Goal: Transaction & Acquisition: Purchase product/service

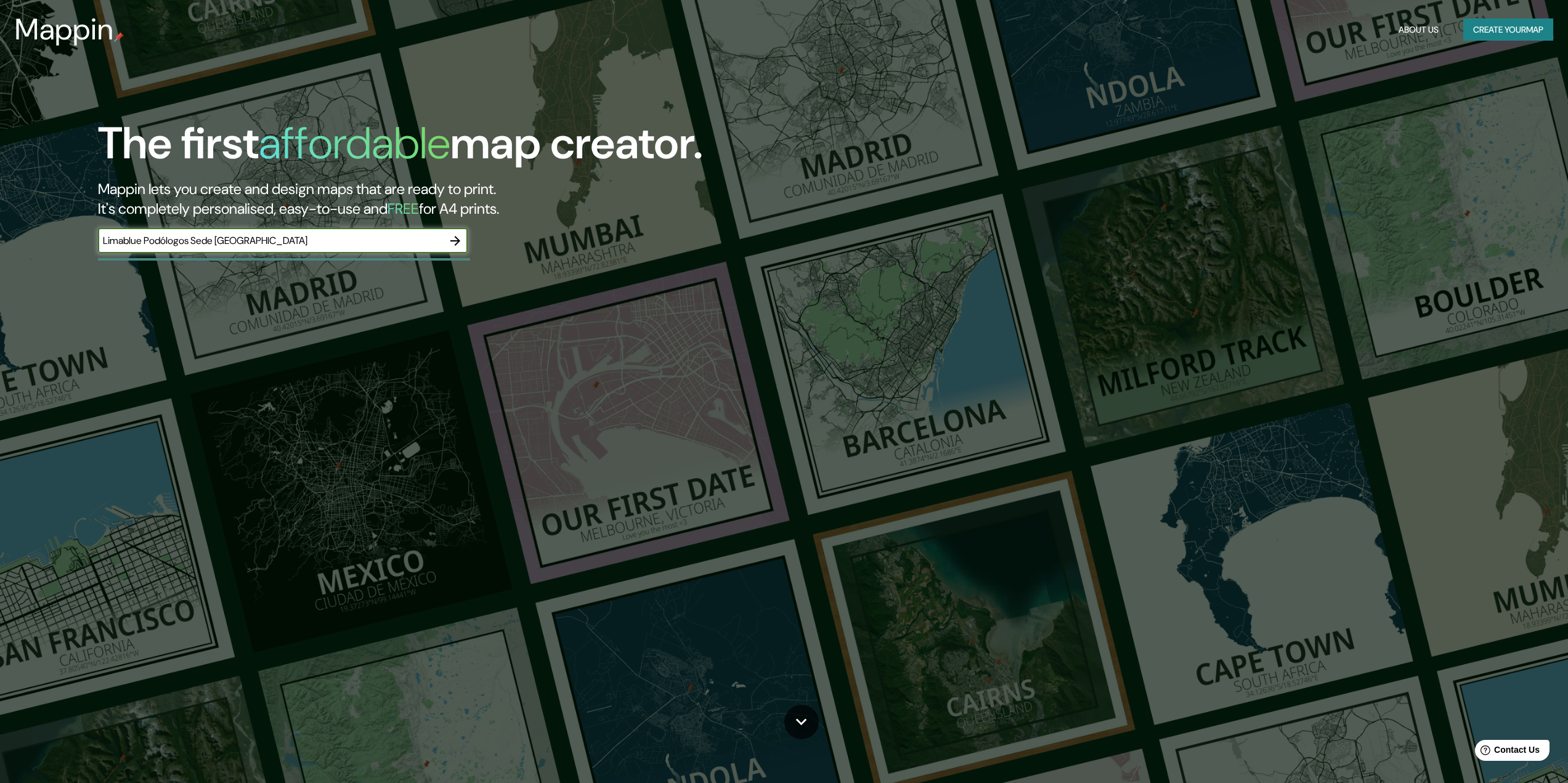
type input "Limablue Podólogos Sede [GEOGRAPHIC_DATA]"
click at [456, 239] on icon "button" at bounding box center [455, 241] width 15 height 15
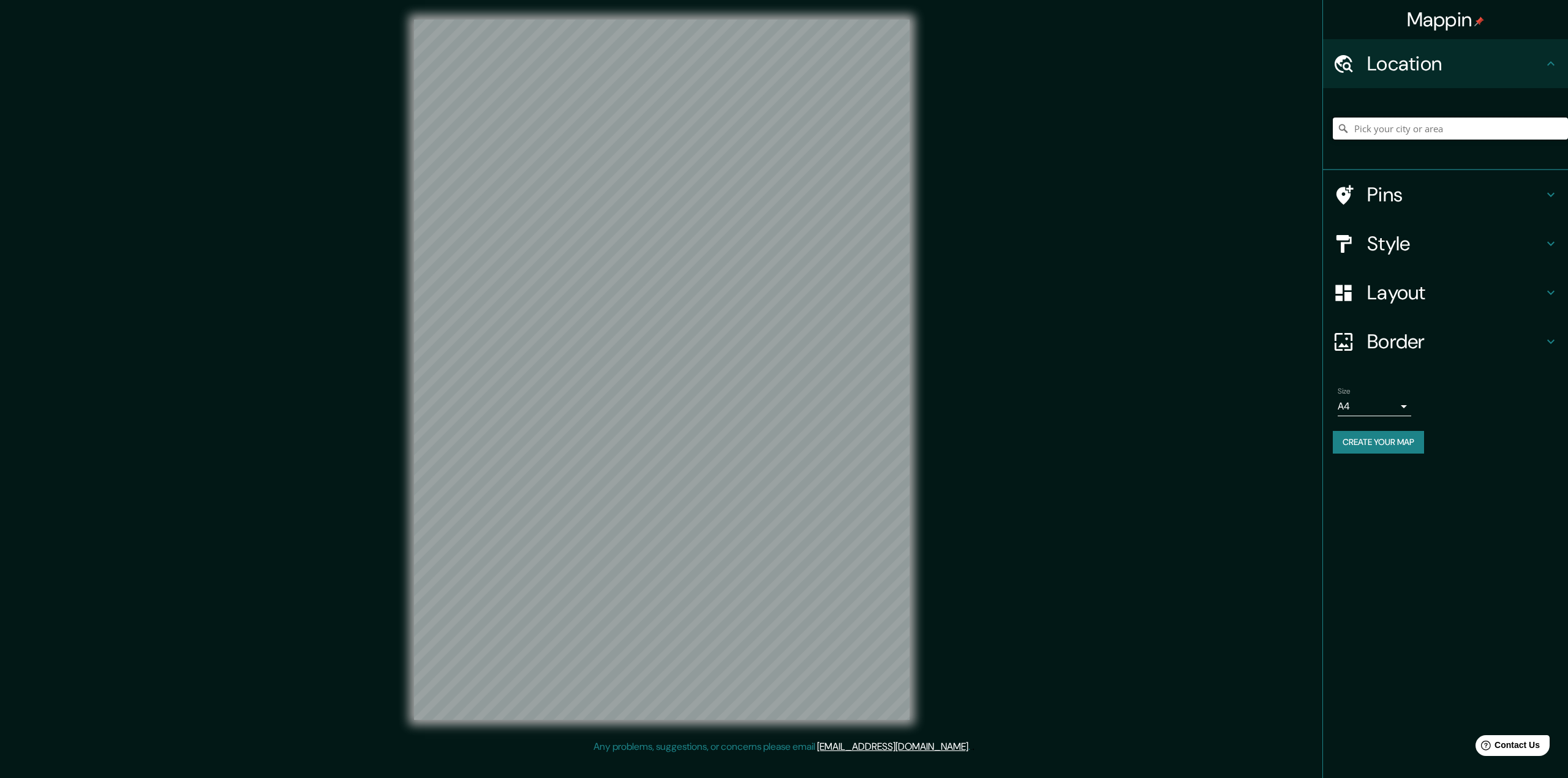
click at [1412, 131] on input "Pick your city or area" at bounding box center [1450, 127] width 235 height 22
paste input "Limablue Podólogos Sede [GEOGRAPHIC_DATA]"
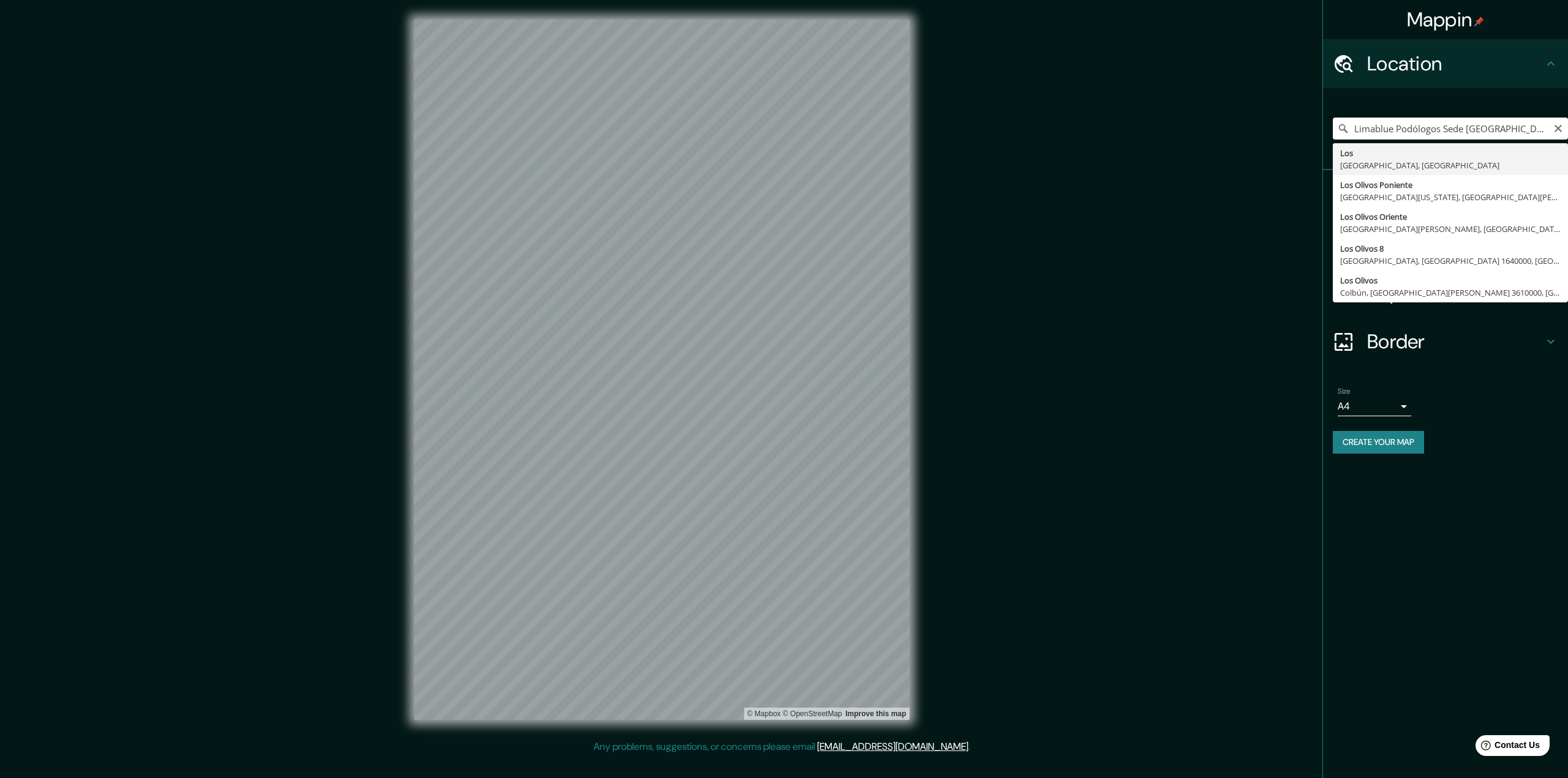
drag, startPoint x: 1509, startPoint y: 127, endPoint x: 1188, endPoint y: 83, distance: 324.0
click at [1188, 83] on div "Mappin Location [GEOGRAPHIC_DATA] Podólogos Sede [GEOGRAPHIC_DATA] [GEOGRAPHIC_…" at bounding box center [784, 380] width 1568 height 759
type input "[GEOGRAPHIC_DATA], [GEOGRAPHIC_DATA], [GEOGRAPHIC_DATA]"
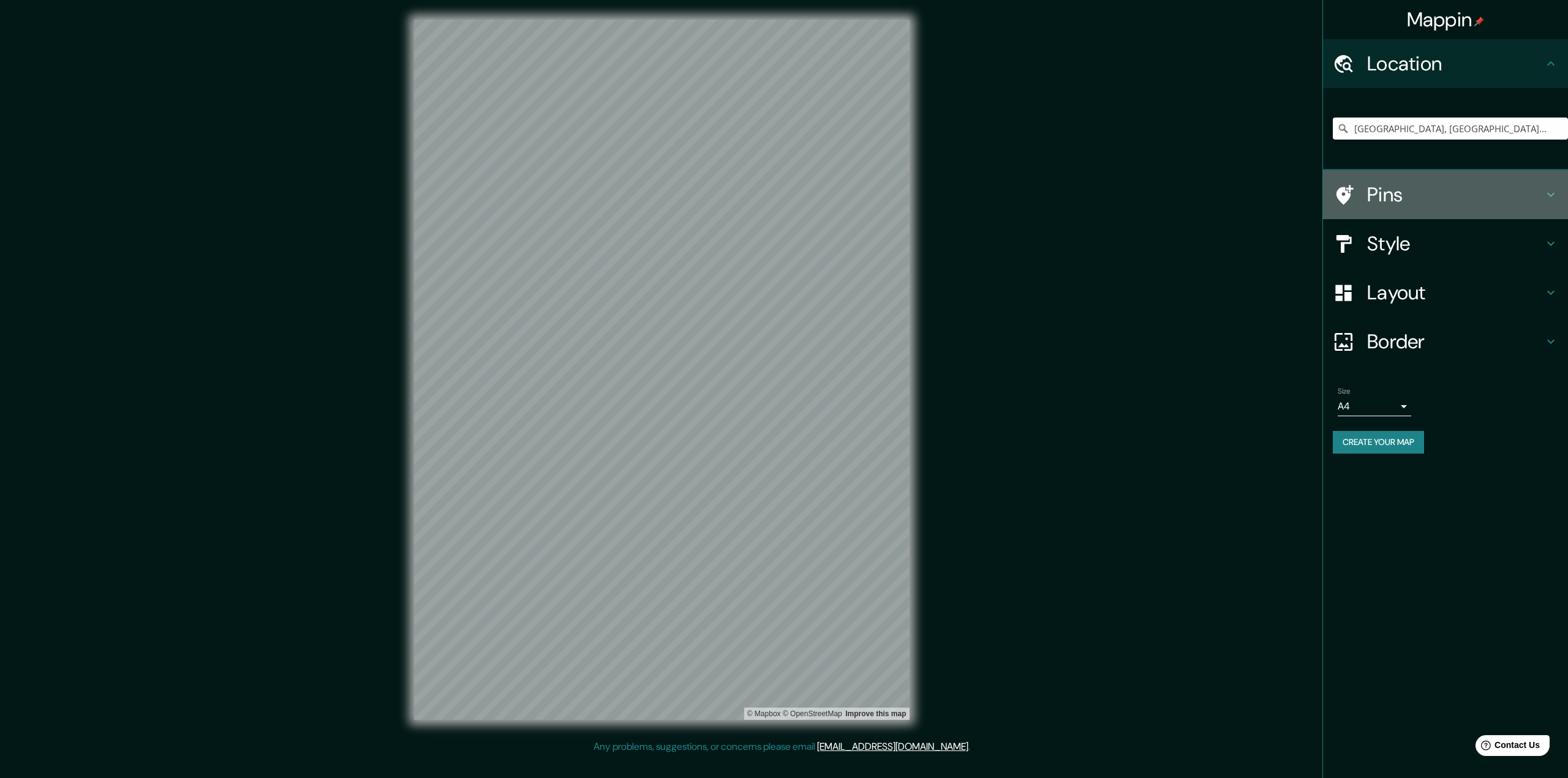
click at [1490, 205] on h4 "Pins" at bounding box center [1455, 194] width 177 height 25
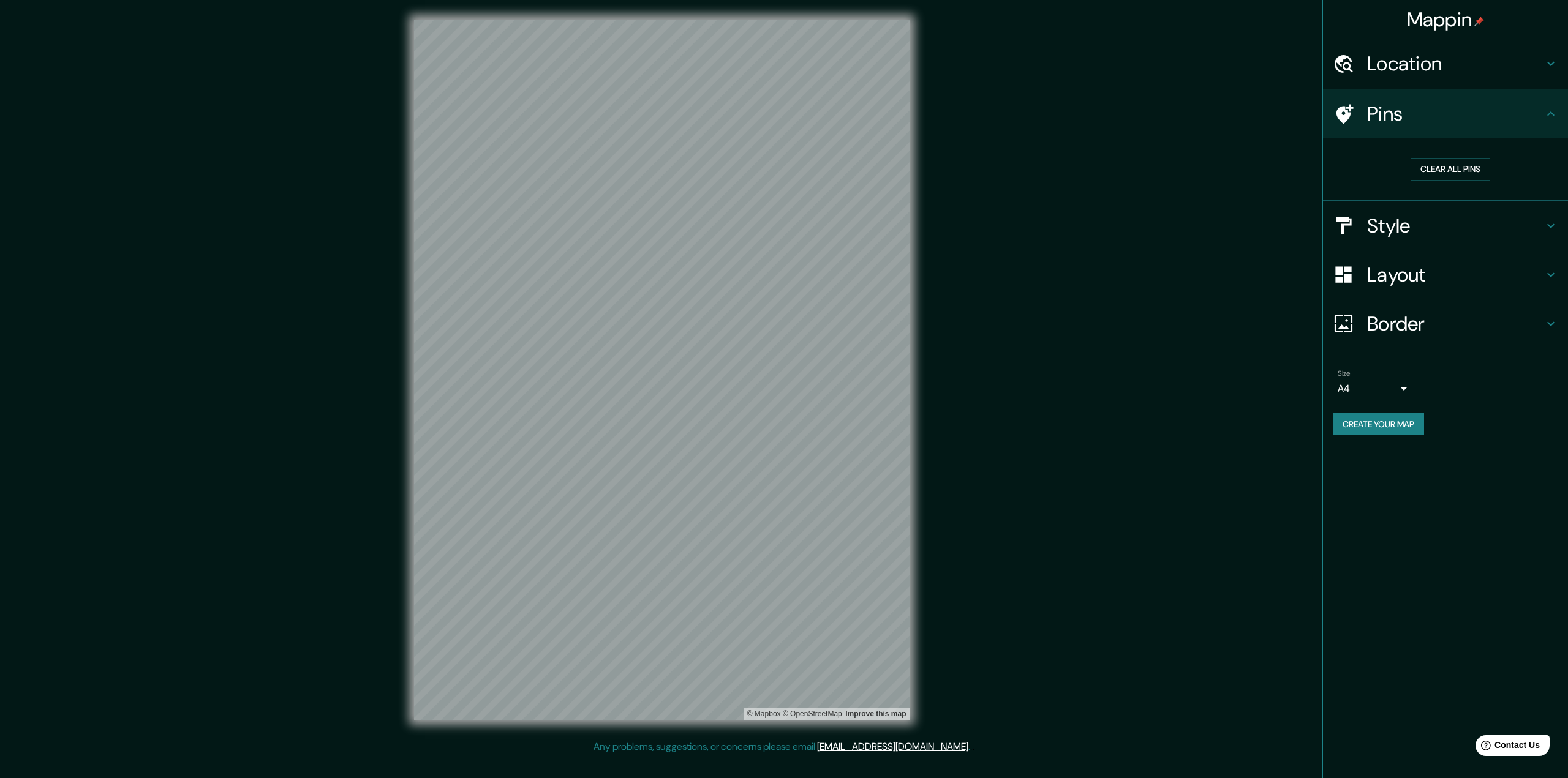
click at [1438, 226] on h4 "Style" at bounding box center [1455, 226] width 177 height 25
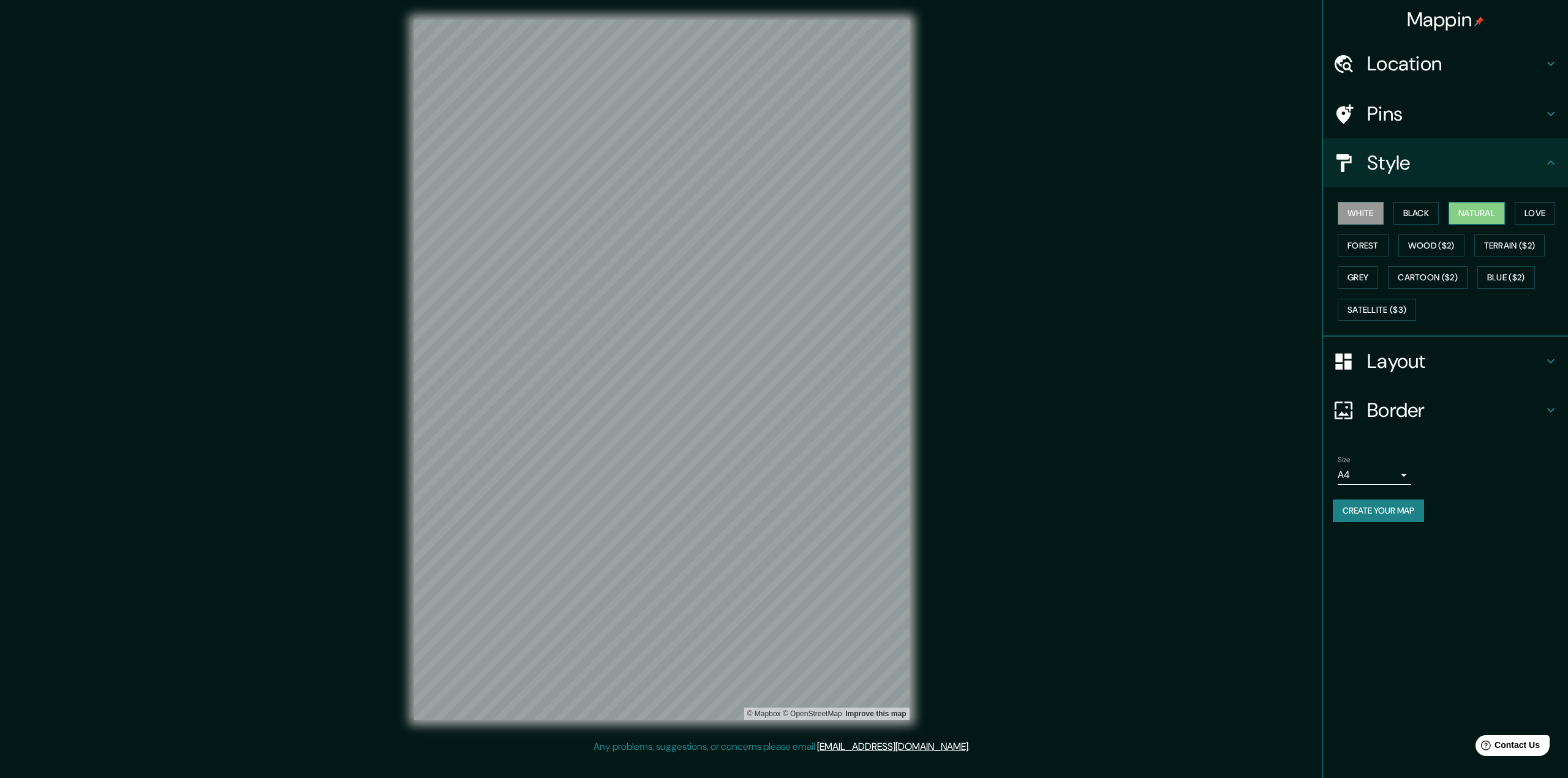
click at [1489, 214] on button "Natural" at bounding box center [1476, 213] width 57 height 23
click at [1411, 364] on h4 "Layout" at bounding box center [1455, 362] width 177 height 25
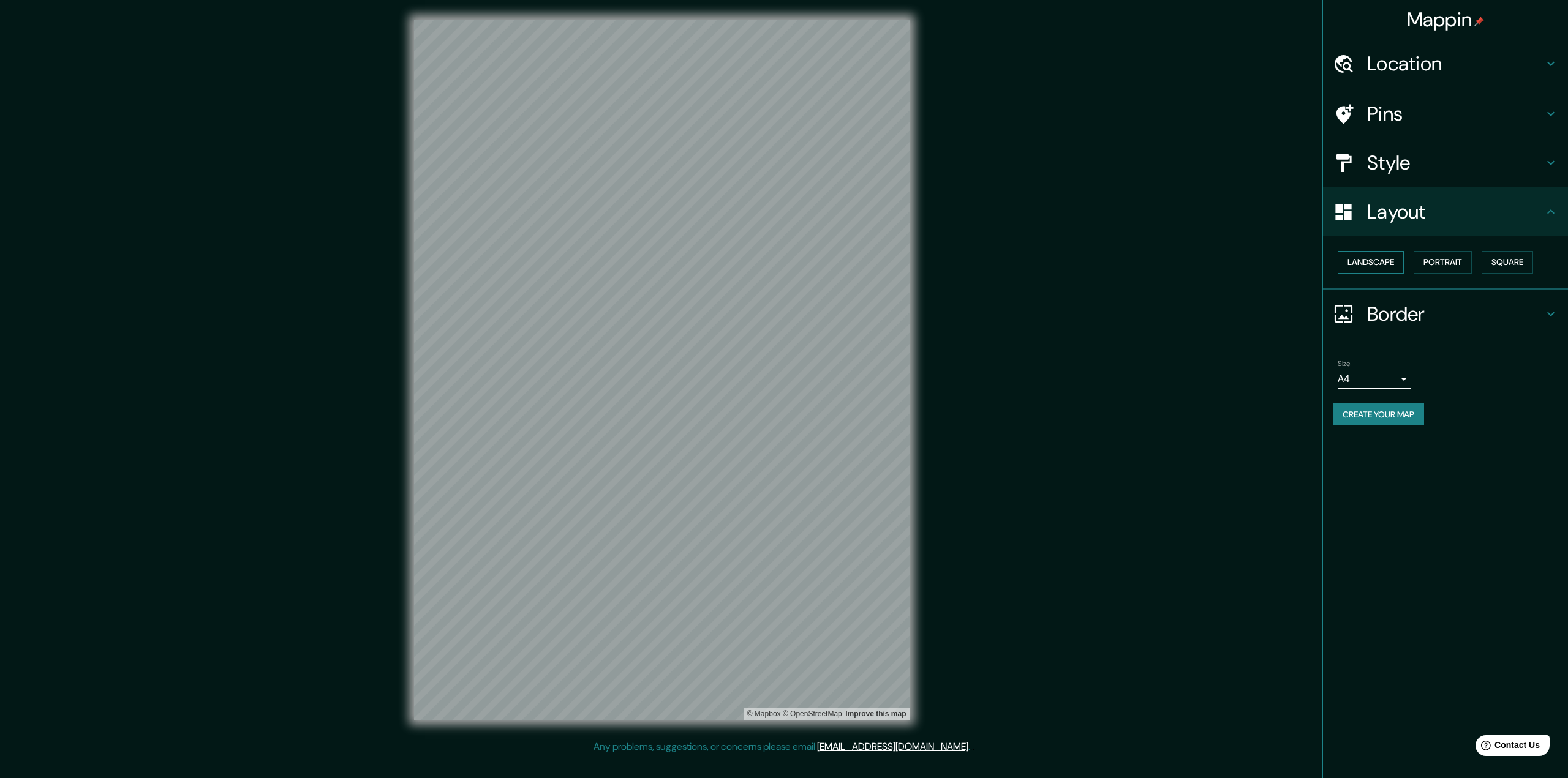
click at [1358, 262] on button "Landscape" at bounding box center [1371, 262] width 66 height 23
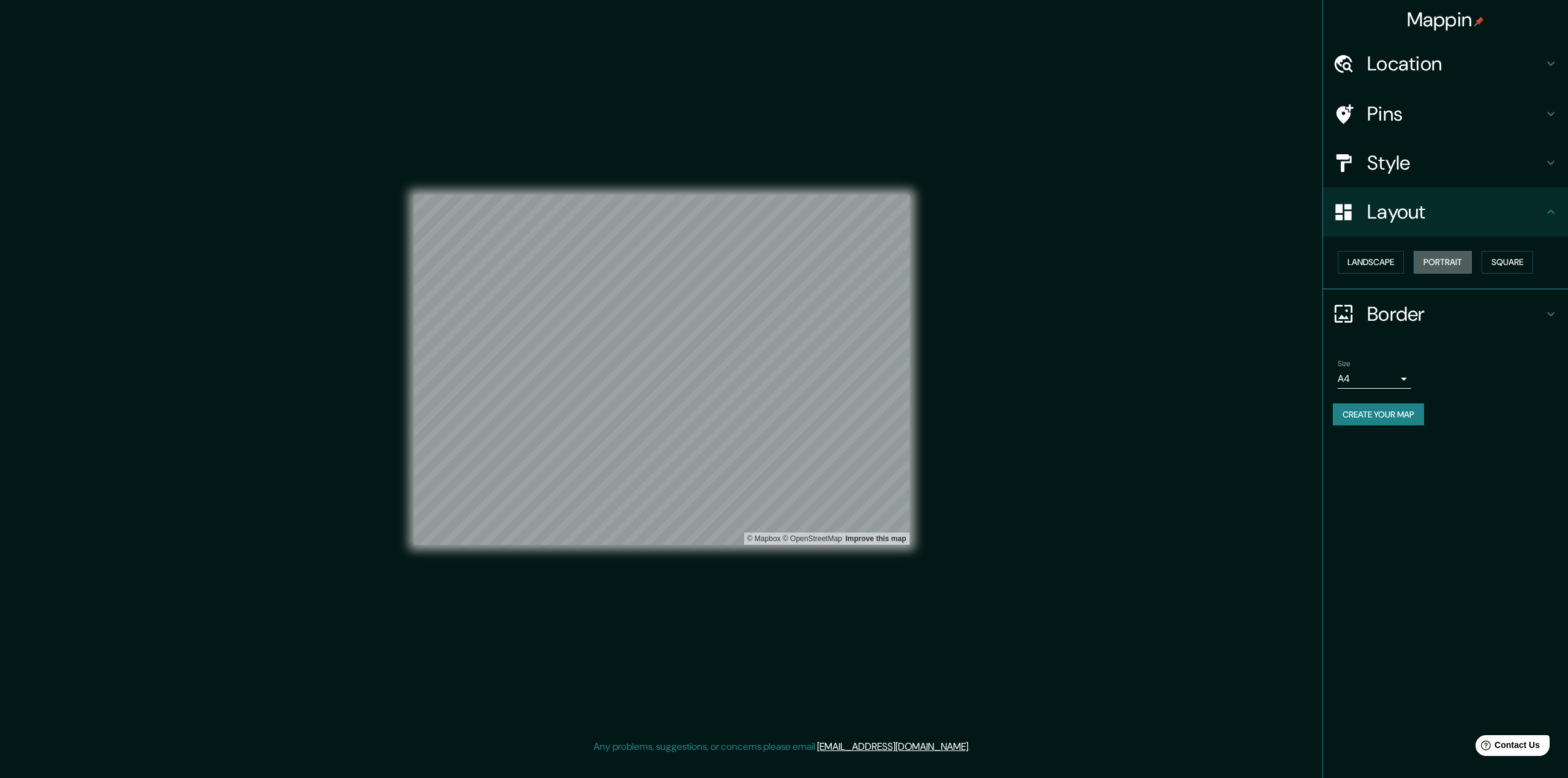
click at [1448, 262] on button "Portrait" at bounding box center [1442, 262] width 59 height 23
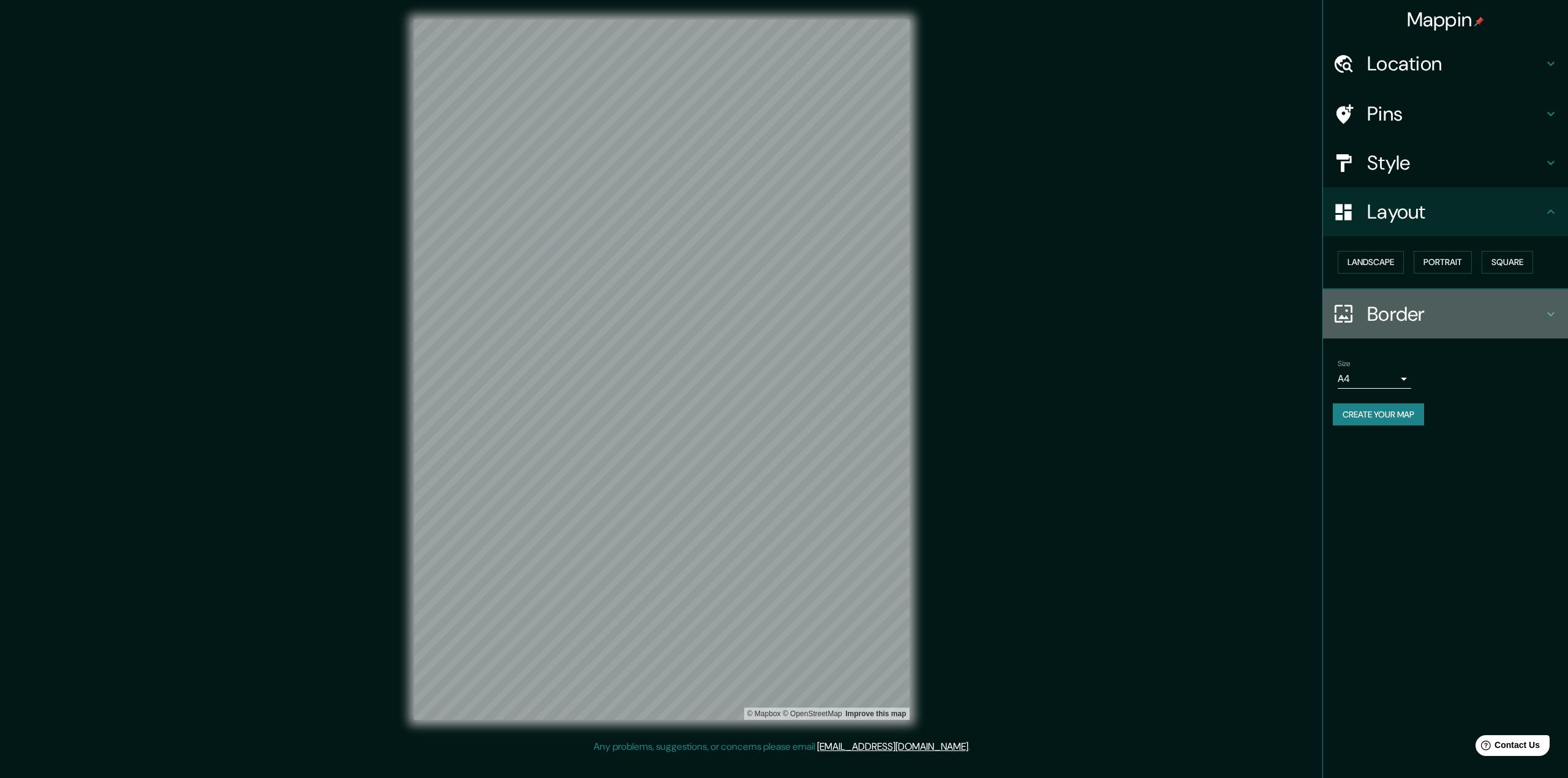
click at [1396, 319] on h4 "Border" at bounding box center [1455, 314] width 177 height 25
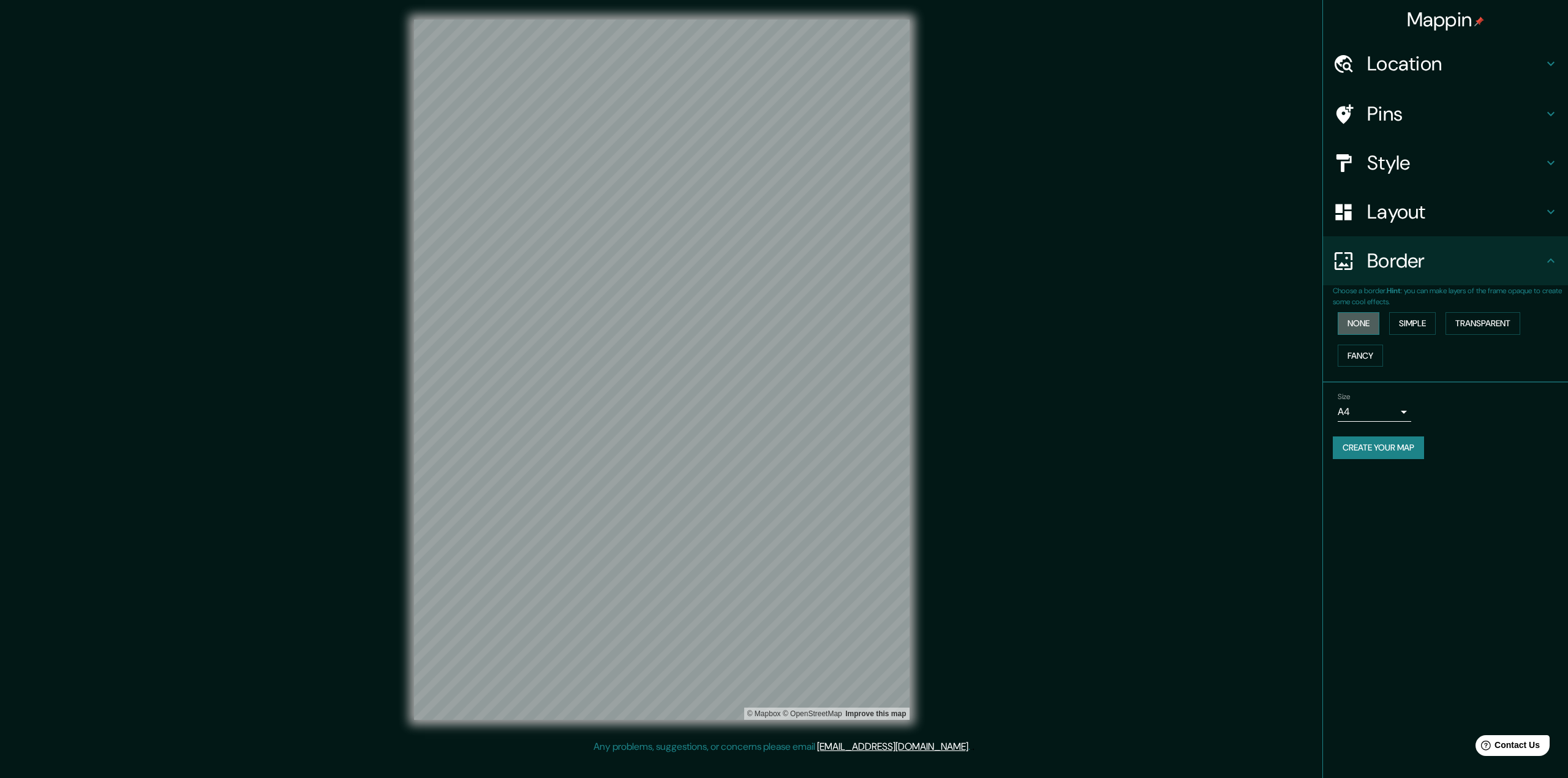
click at [1360, 327] on button "None" at bounding box center [1358, 324] width 42 height 23
click at [1413, 323] on button "Simple" at bounding box center [1411, 324] width 46 height 23
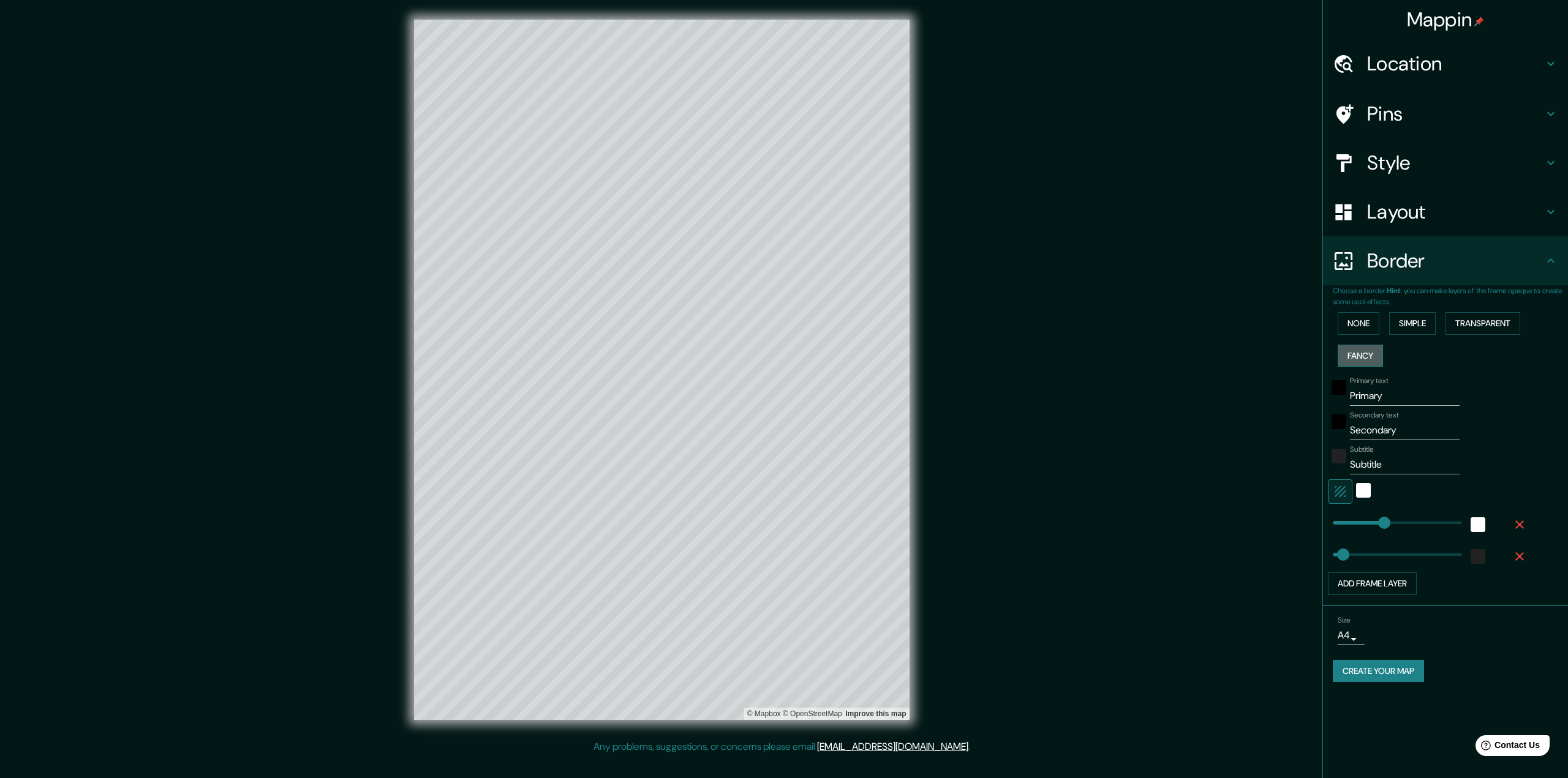
click at [1367, 355] on button "Fancy" at bounding box center [1360, 356] width 45 height 23
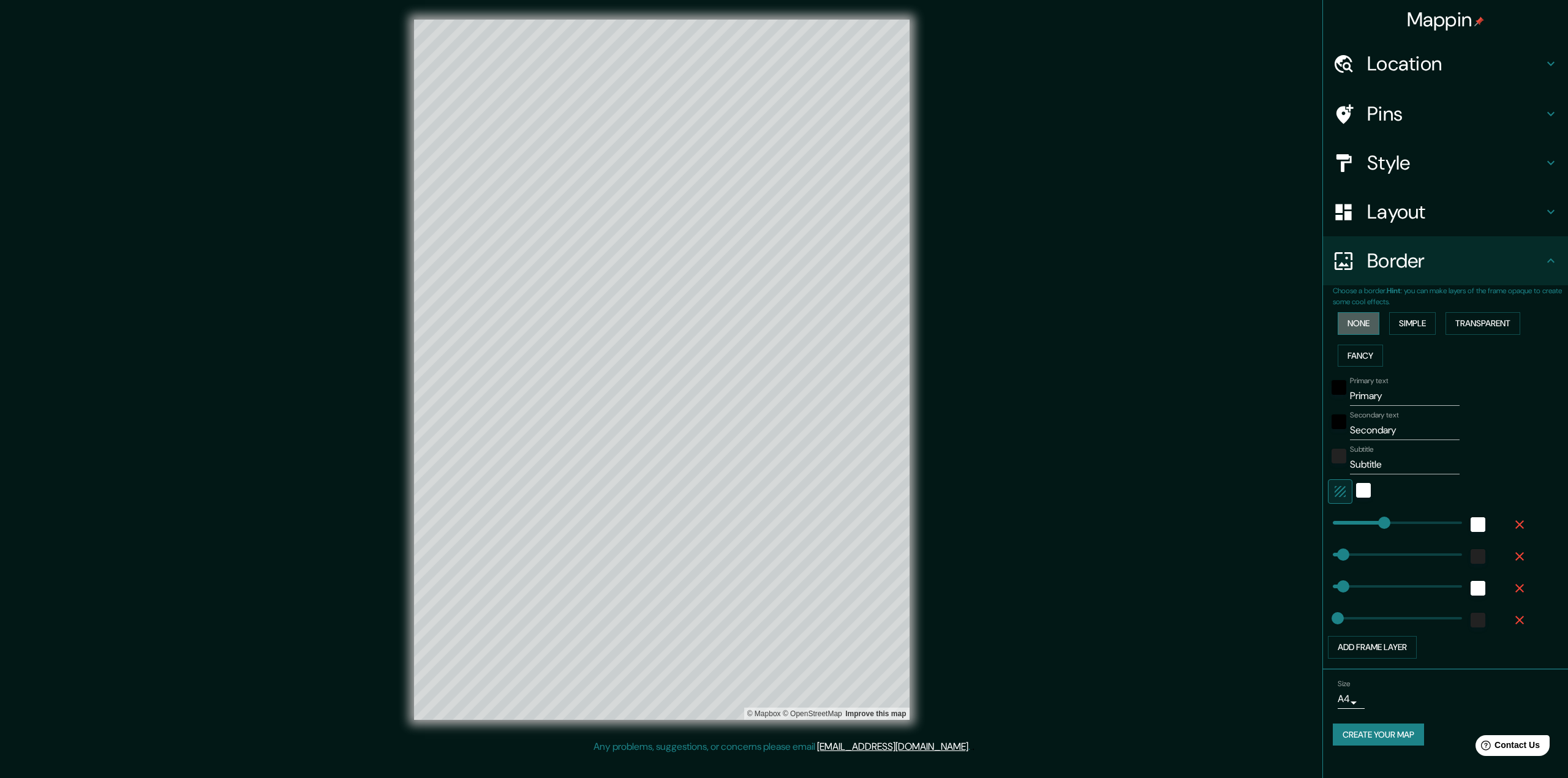
click at [1359, 331] on button "None" at bounding box center [1358, 324] width 42 height 23
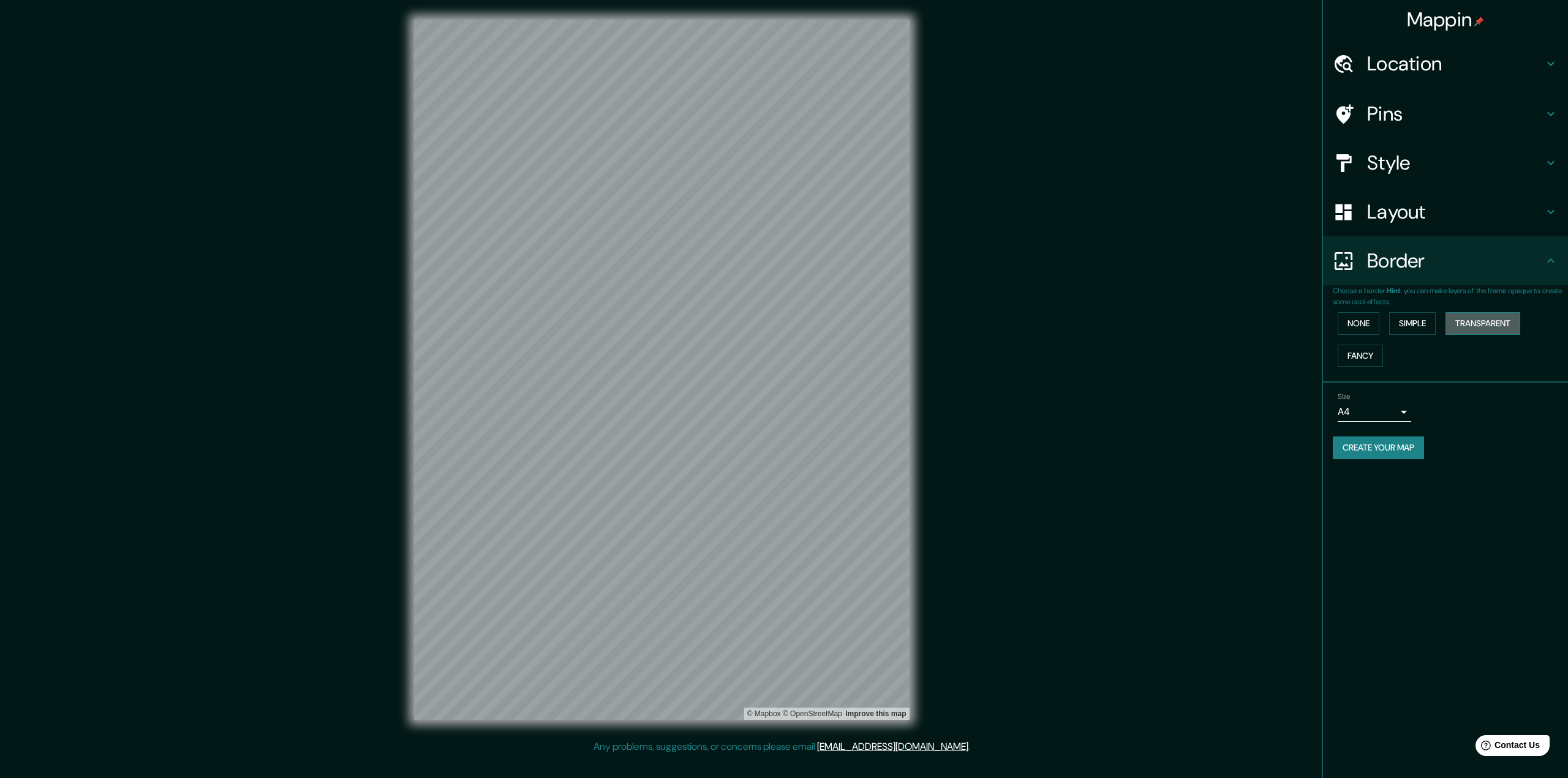
click at [1471, 329] on button "Transparent" at bounding box center [1482, 324] width 75 height 23
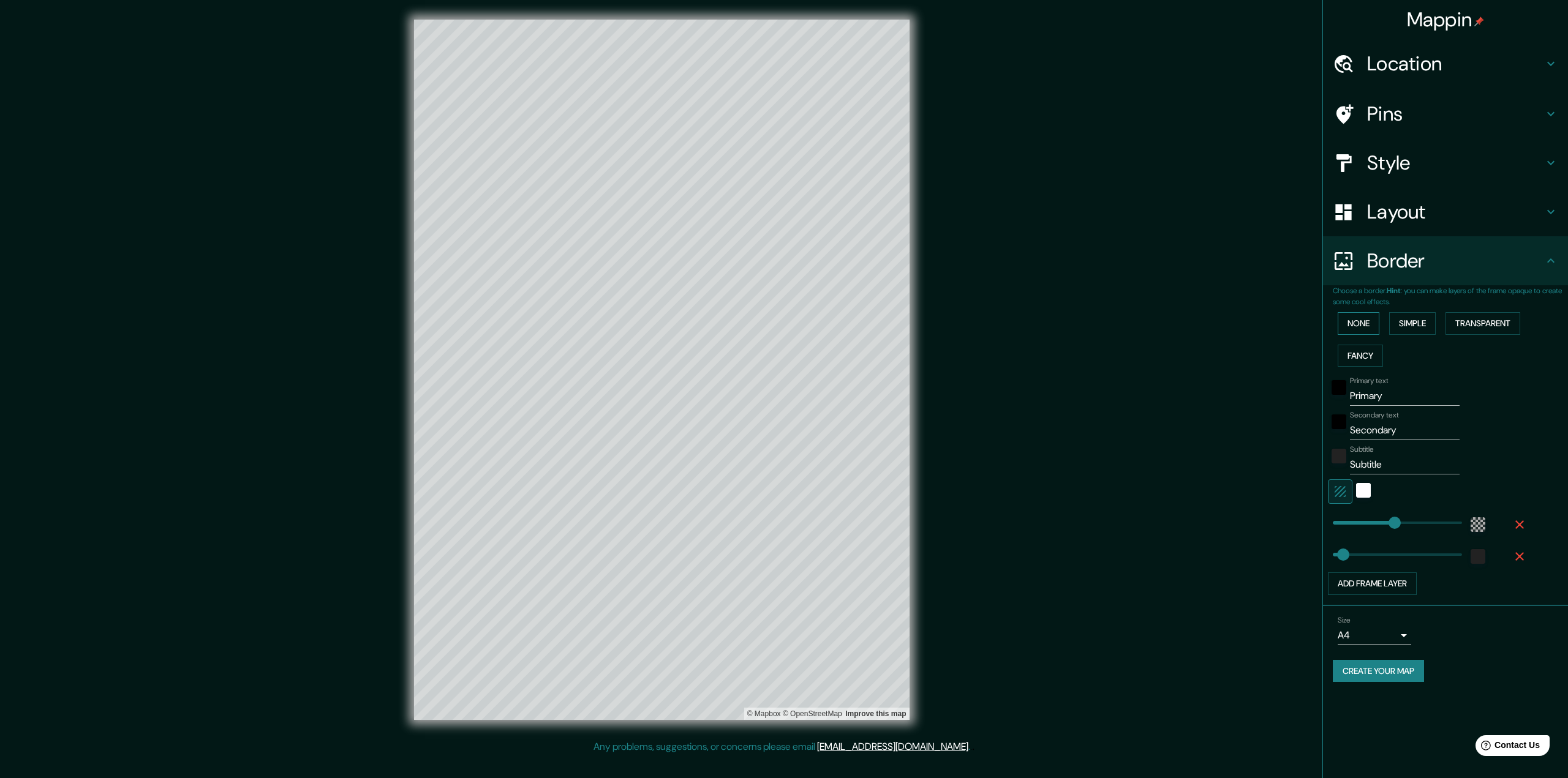
drag, startPoint x: 1363, startPoint y: 355, endPoint x: 1361, endPoint y: 327, distance: 28.1
click at [1363, 353] on button "Fancy" at bounding box center [1360, 356] width 45 height 23
click at [1361, 325] on button "None" at bounding box center [1358, 324] width 42 height 23
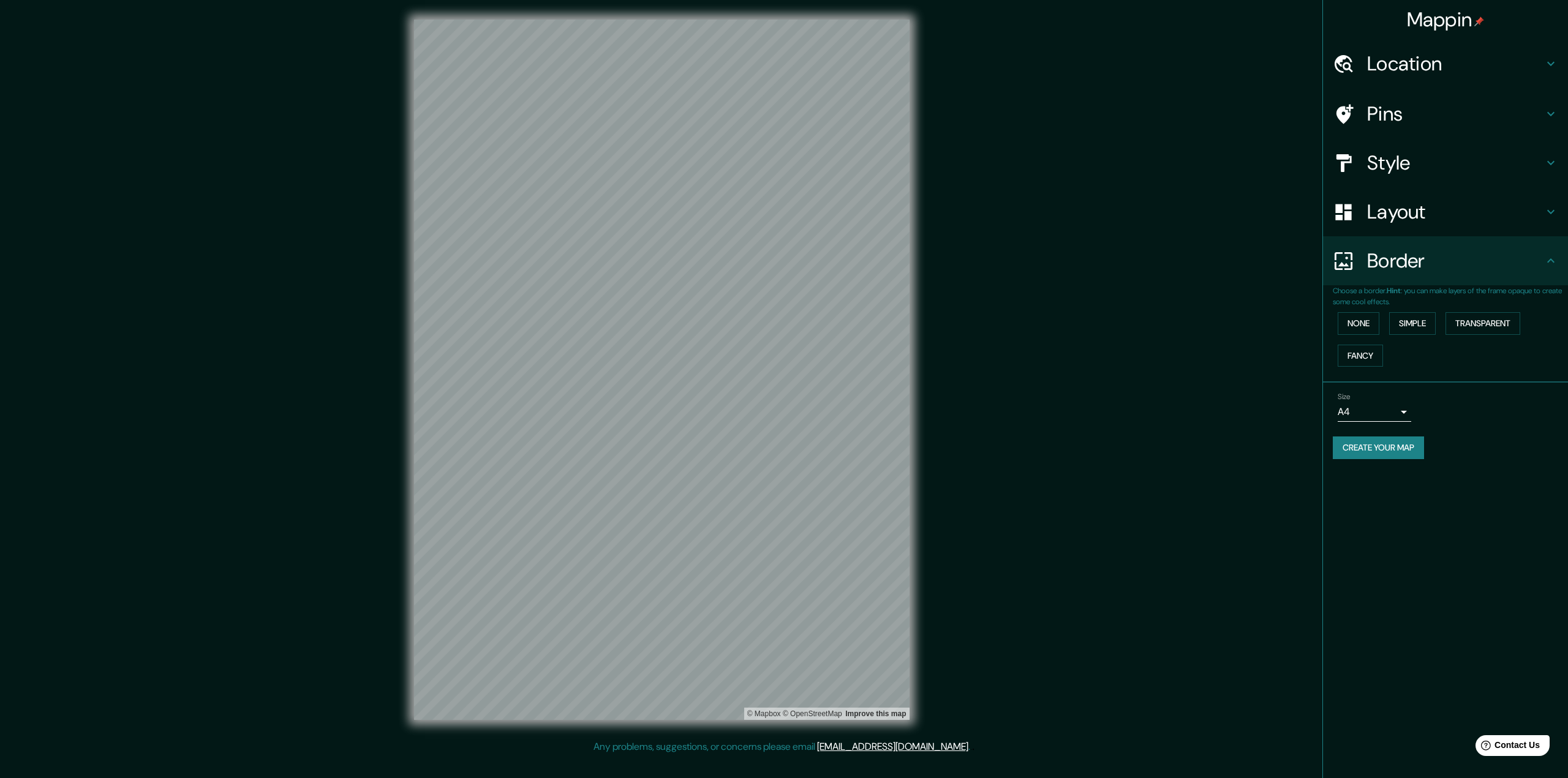
click at [1396, 405] on body "Mappin Location [GEOGRAPHIC_DATA], [GEOGRAPHIC_DATA], [GEOGRAPHIC_DATA] Pins St…" at bounding box center [784, 389] width 1568 height 778
click at [1434, 403] on div at bounding box center [784, 389] width 1568 height 778
click at [1077, 361] on div "Mappin Location [GEOGRAPHIC_DATA], [GEOGRAPHIC_DATA], [GEOGRAPHIC_DATA] Pins St…" at bounding box center [784, 380] width 1568 height 759
click at [1493, 161] on h4 "Style" at bounding box center [1455, 162] width 177 height 25
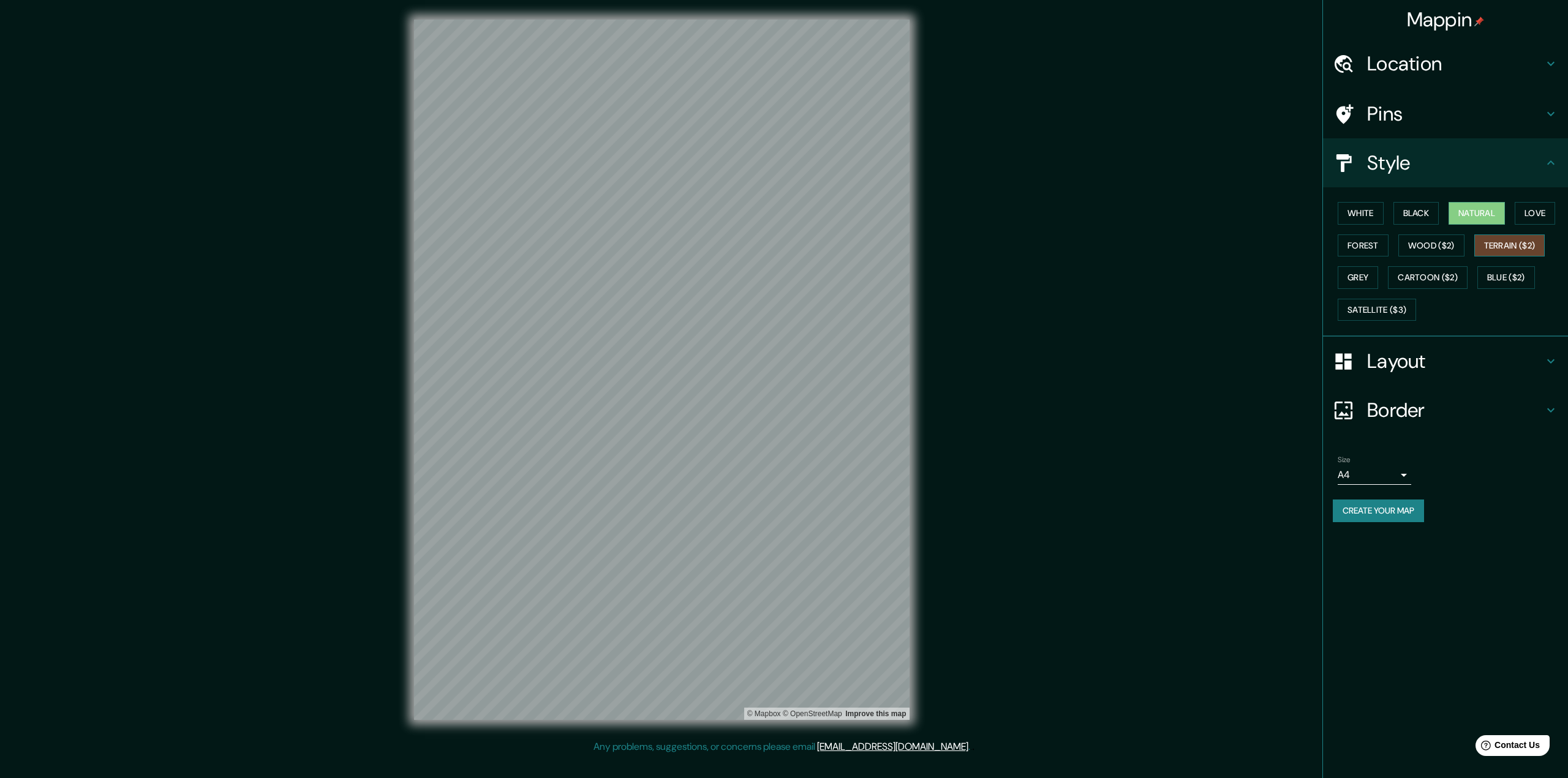
click at [1515, 246] on button "Terrain ($2)" at bounding box center [1509, 245] width 71 height 23
click at [1431, 245] on button "Wood ($2)" at bounding box center [1431, 245] width 66 height 23
click at [1372, 250] on button "Forest" at bounding box center [1363, 245] width 51 height 23
click at [1508, 251] on button "Terrain ($2)" at bounding box center [1509, 245] width 71 height 23
click at [1536, 226] on div "White Black Natural Love Forest Wood ($2) Terrain ($2) Grey Cartoon ($2) Blue (…" at bounding box center [1450, 262] width 235 height 128
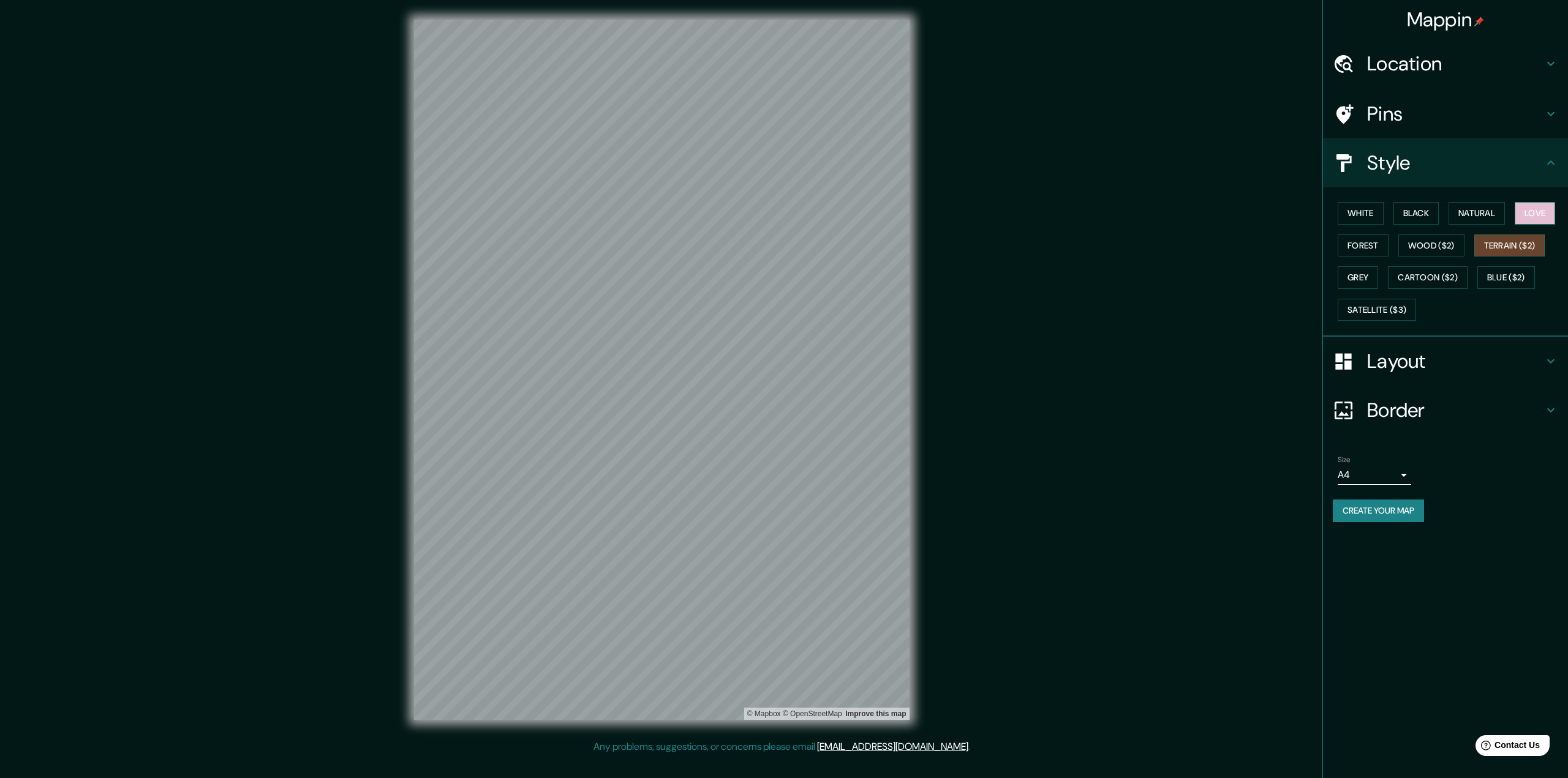
click at [1537, 220] on button "Love" at bounding box center [1534, 213] width 41 height 23
click at [1481, 224] on button "Natural" at bounding box center [1476, 213] width 57 height 23
click at [1417, 217] on button "Black" at bounding box center [1416, 213] width 46 height 23
drag, startPoint x: 1355, startPoint y: 272, endPoint x: 1392, endPoint y: 272, distance: 37.0
click at [1355, 272] on button "Grey" at bounding box center [1357, 278] width 41 height 23
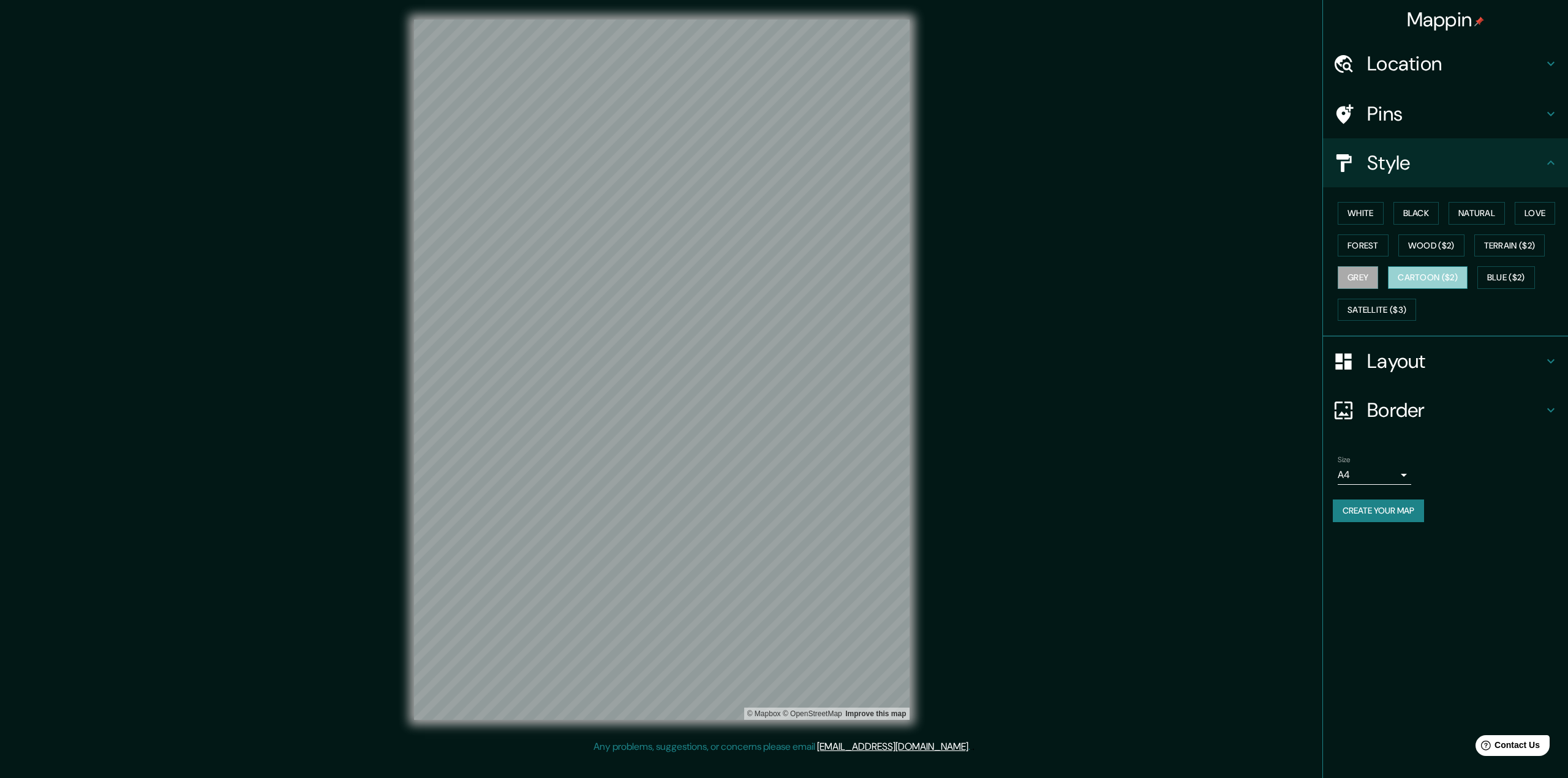
click at [1429, 276] on button "Cartoon ($2)" at bounding box center [1427, 278] width 79 height 23
click at [1423, 243] on button "Wood ($2)" at bounding box center [1431, 245] width 66 height 23
click at [1509, 243] on button "Terrain ($2)" at bounding box center [1509, 245] width 71 height 23
click at [1508, 280] on button "Blue ($2)" at bounding box center [1506, 278] width 58 height 23
click at [1391, 313] on button "Satellite ($3)" at bounding box center [1376, 310] width 78 height 23
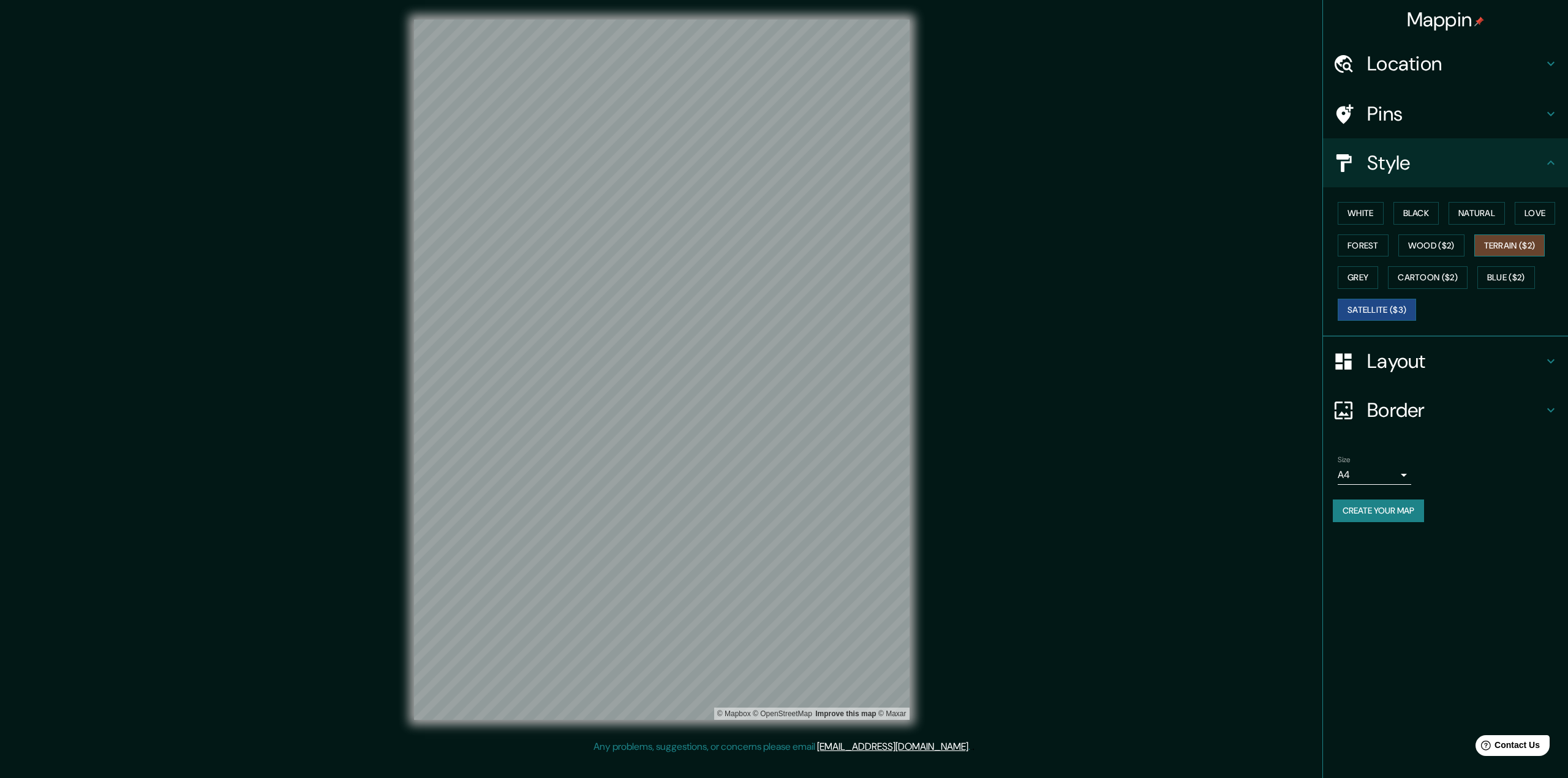
click at [1520, 243] on button "Terrain ($2)" at bounding box center [1509, 245] width 71 height 23
